Goal: Transaction & Acquisition: Book appointment/travel/reservation

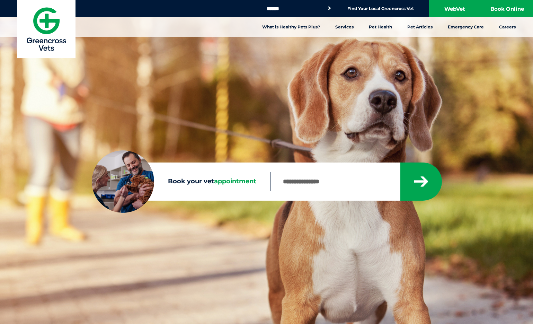
click at [309, 184] on input "Book your vet appointment" at bounding box center [335, 181] width 130 height 19
type input "****"
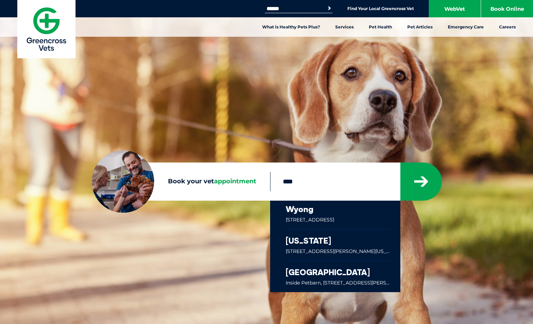
click at [357, 219] on link at bounding box center [338, 215] width 105 height 28
